Goal: Book appointment/travel/reservation

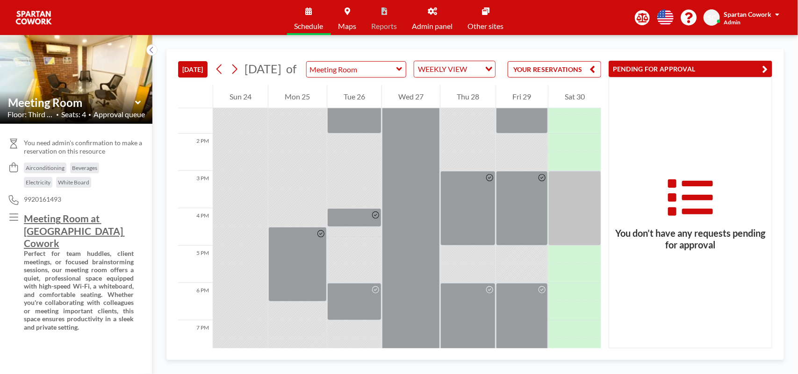
scroll to position [535, 0]
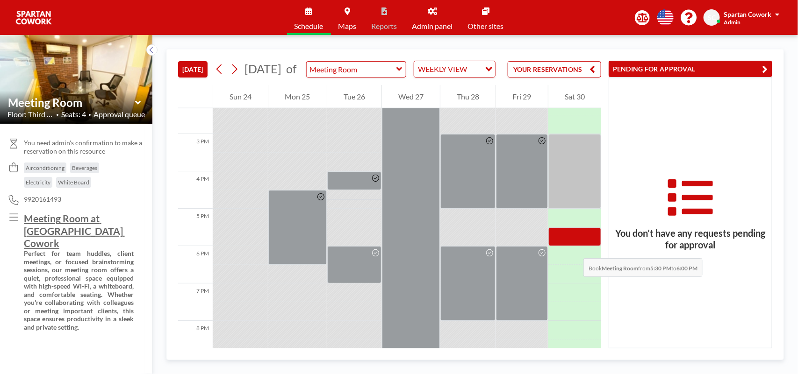
click at [574, 246] on div at bounding box center [574, 237] width 53 height 19
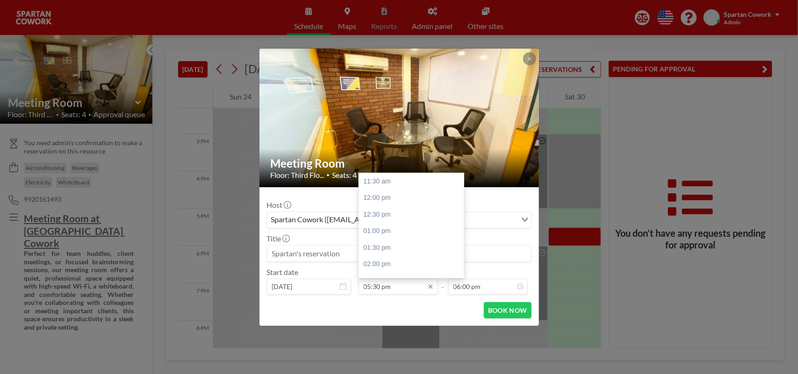
scroll to position [200, 0]
drag, startPoint x: 379, startPoint y: 288, endPoint x: 363, endPoint y: 288, distance: 16.4
click at [363, 288] on input "05:30 pm" at bounding box center [397, 287] width 79 height 16
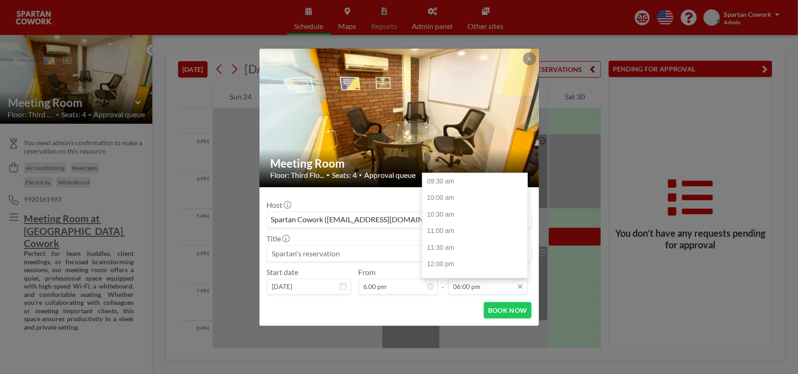
scroll to position [283, 0]
type input "05:30 pm"
click at [460, 290] on input "06:00 pm" at bounding box center [487, 287] width 79 height 16
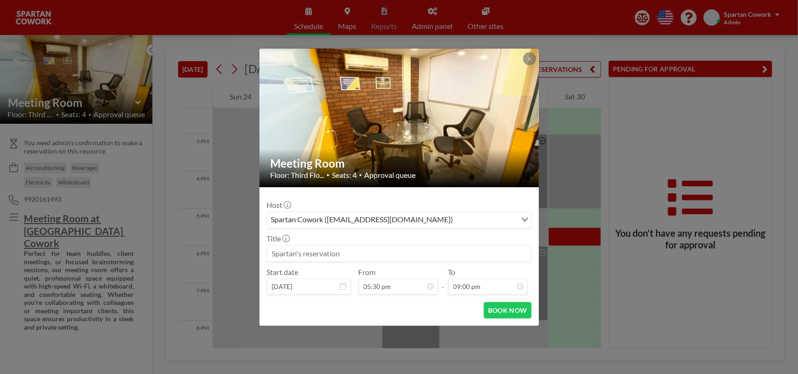
scroll to position [200, 0]
type input "09:00 pm"
click at [304, 253] on input at bounding box center [399, 254] width 264 height 16
type input "P"
type input "S"
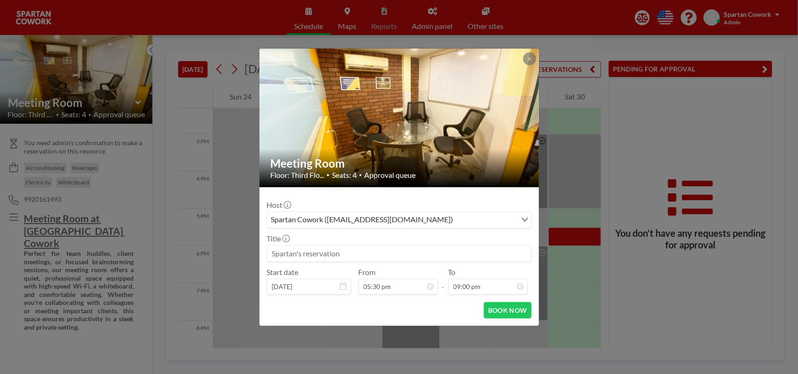
type input "S"
type input "SPARTAN RESERVATION"
click at [498, 312] on button "BOOK NOW" at bounding box center [507, 310] width 47 height 16
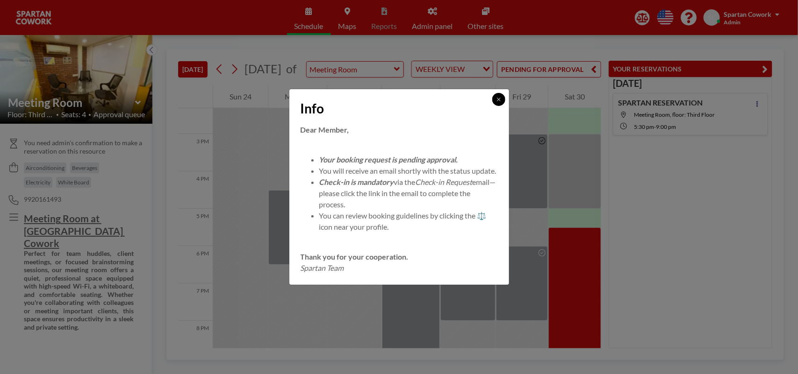
click at [498, 97] on icon at bounding box center [499, 100] width 6 height 6
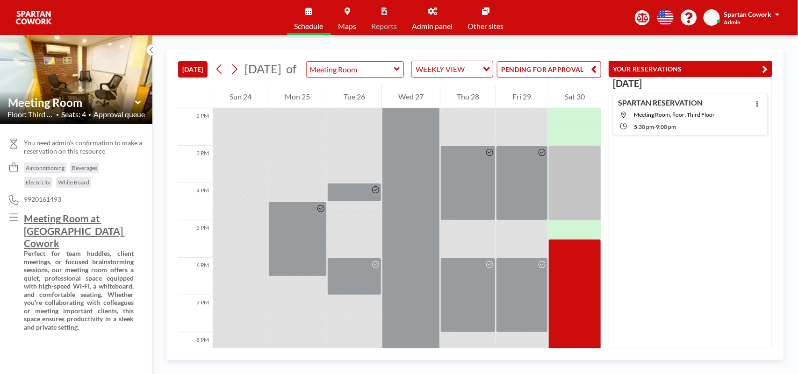
scroll to position [512, 0]
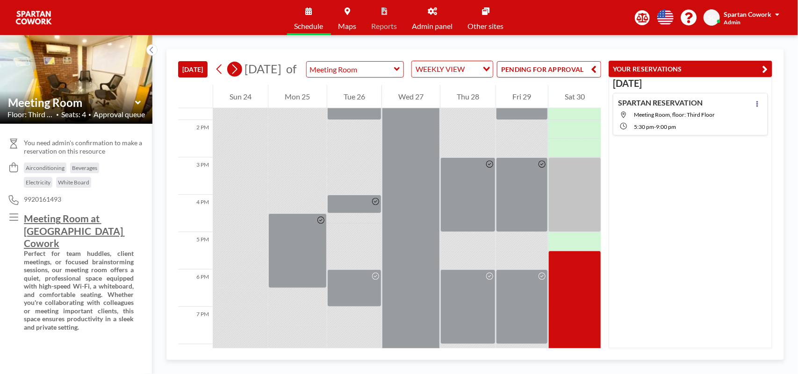
click at [235, 76] on icon at bounding box center [234, 69] width 9 height 14
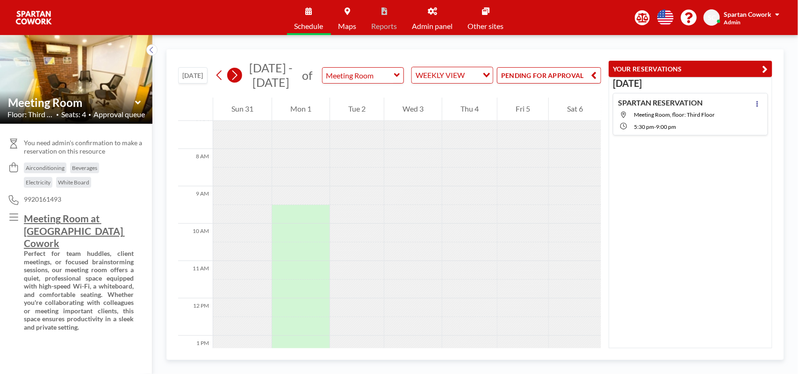
scroll to position [280, 0]
click at [578, 75] on button "PENDING FOR APPROVAL" at bounding box center [549, 75] width 104 height 16
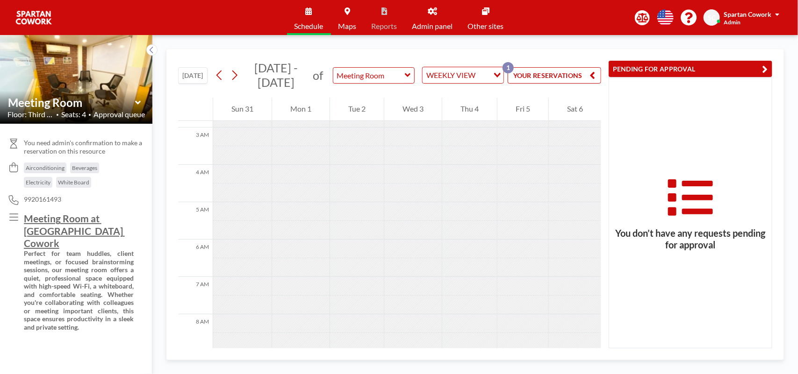
scroll to position [105, 0]
click at [222, 74] on icon at bounding box center [219, 75] width 9 height 14
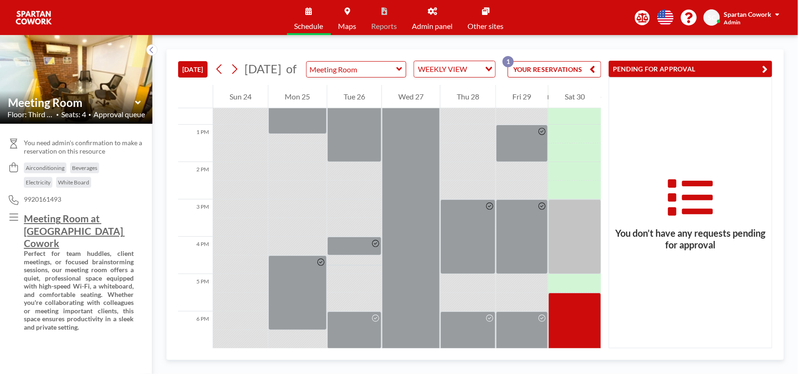
scroll to position [428, 0]
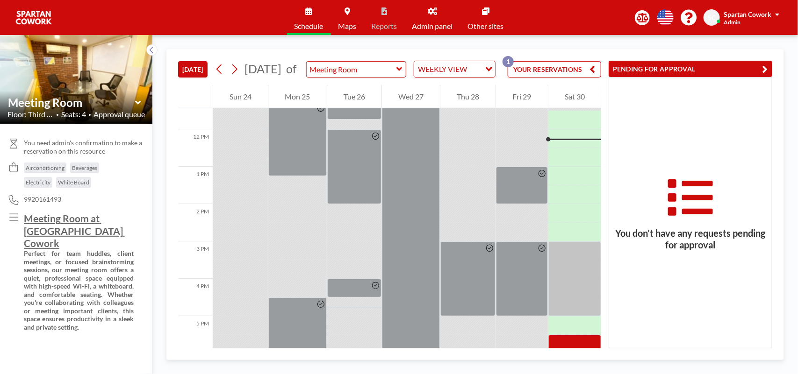
click at [601, 219] on div "PENDING FOR APPROVAL You don’t have any requests pending for approval" at bounding box center [686, 199] width 171 height 299
click at [437, 11] on icon at bounding box center [432, 10] width 9 height 7
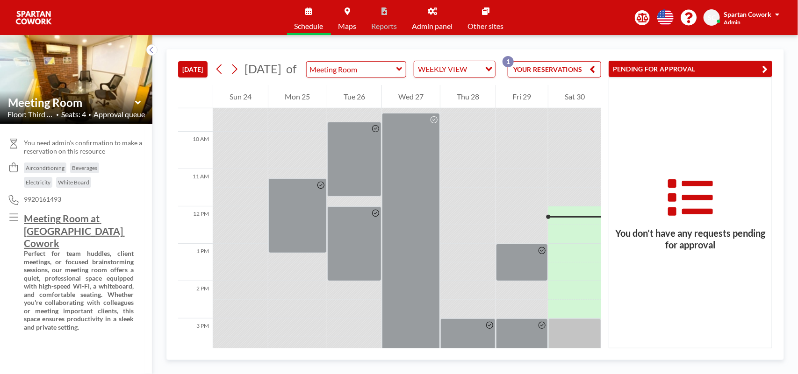
scroll to position [430, 0]
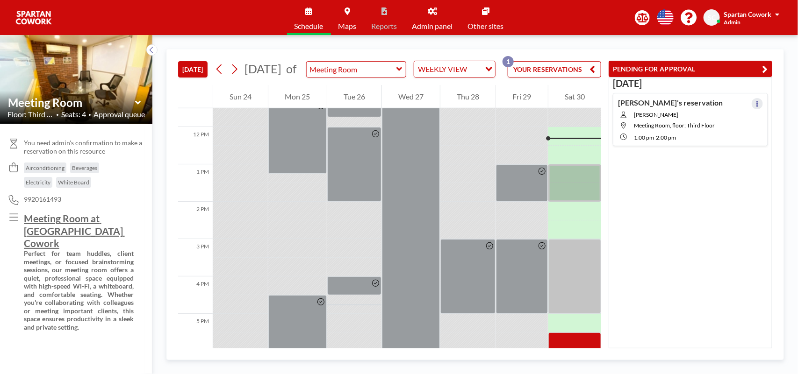
click at [755, 101] on icon at bounding box center [757, 104] width 4 height 6
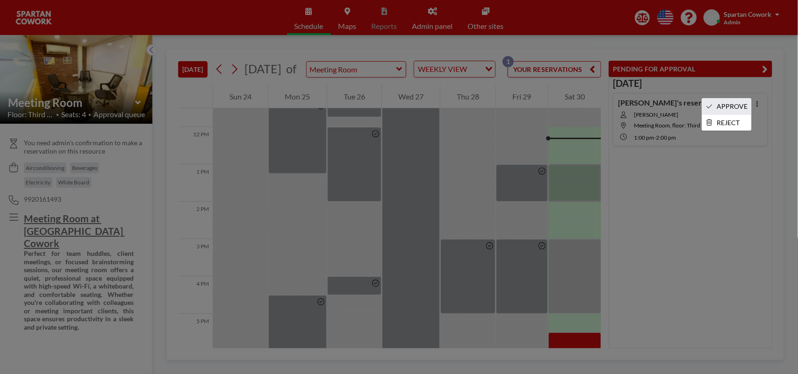
click at [736, 107] on li "APPROVE" at bounding box center [726, 107] width 49 height 16
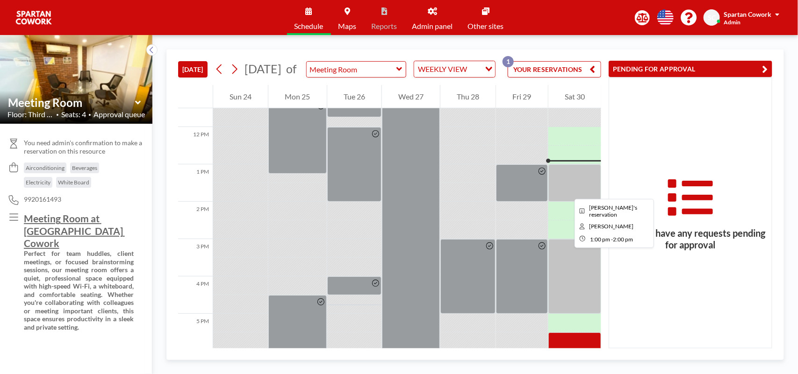
click at [567, 191] on div at bounding box center [574, 183] width 53 height 37
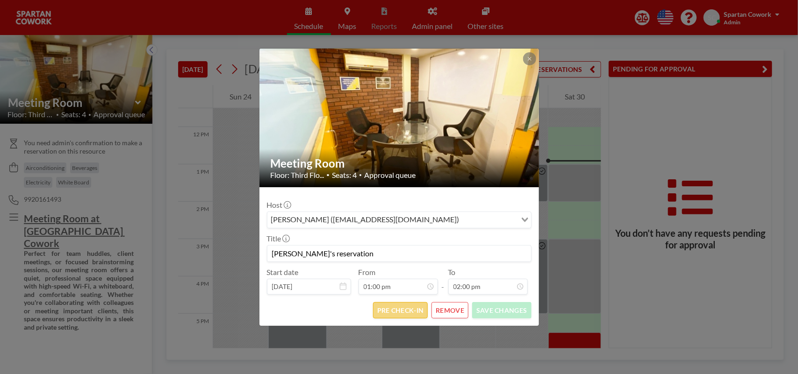
scroll to position [150, 0]
click at [394, 312] on button "PRE CHECK-IN" at bounding box center [400, 310] width 55 height 16
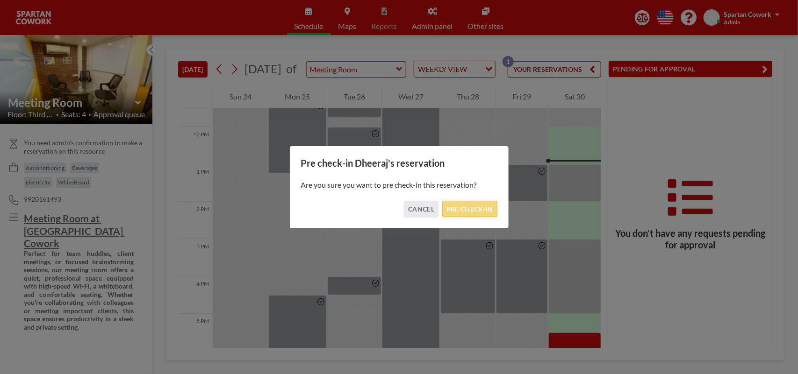
click at [472, 208] on button "PRE CHECK-IN" at bounding box center [469, 209] width 55 height 16
